Goal: Communication & Community: Answer question/provide support

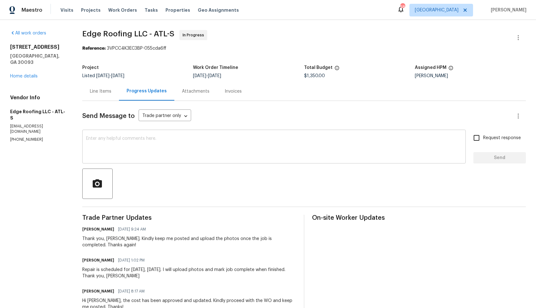
click at [216, 143] on textarea at bounding box center [274, 147] width 376 height 22
paste textarea "Hi team, do we have an update on the progression status of the work order? Woul…"
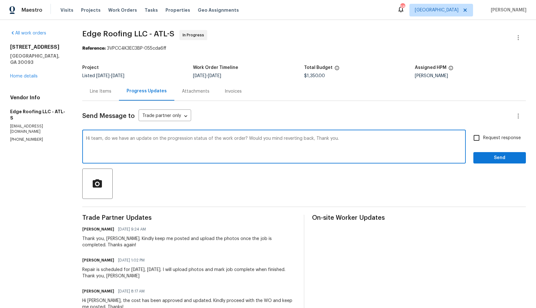
click at [111, 238] on div "Thank you, [PERSON_NAME]. Kindly keep me posted and upload the photos once the …" at bounding box center [189, 242] width 214 height 13
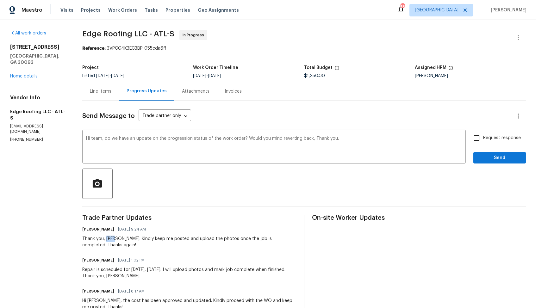
copy div "[PERSON_NAME]"
click at [95, 139] on textarea "Hi team, do we have an update on the progression status of the work order? Woul…" at bounding box center [274, 147] width 376 height 22
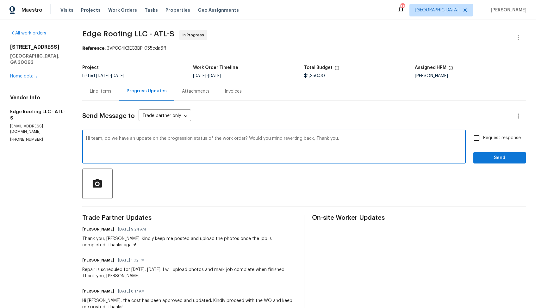
paste textarea "[PERSON_NAME]"
drag, startPoint x: 244, startPoint y: 139, endPoint x: 310, endPoint y: 140, distance: 65.8
click at [310, 140] on textarea "Hi [PERSON_NAME], do we have an update on the progression status of the work or…" at bounding box center [274, 147] width 376 height 22
click at [410, 139] on textarea "Hi [PERSON_NAME], do we have an update on the progression status of the work or…" at bounding box center [274, 147] width 376 height 22
type textarea "Hi [PERSON_NAME], do we have an update on the progression status of the work or…"
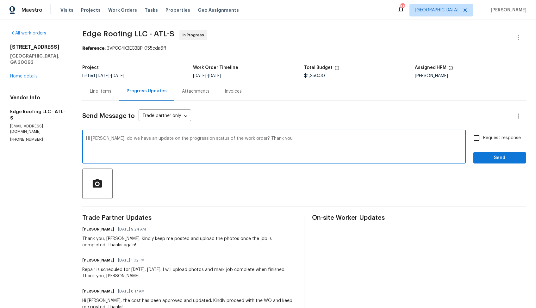
click at [502, 140] on span "Request response" at bounding box center [502, 138] width 38 height 7
click at [483, 140] on input "Request response" at bounding box center [476, 137] width 13 height 13
checkbox input "true"
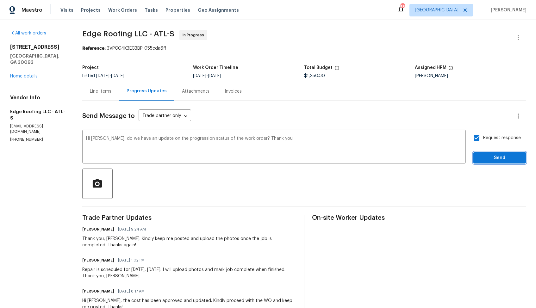
click at [500, 154] on span "Send" at bounding box center [499, 158] width 42 height 8
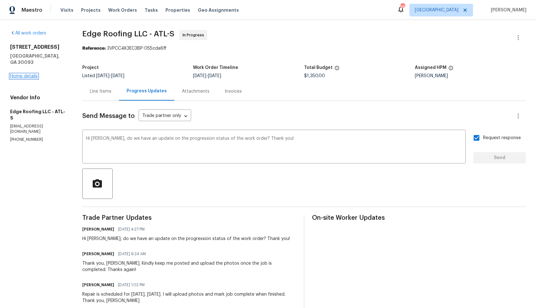
click at [27, 74] on link "Home details" at bounding box center [24, 76] width 28 height 4
